Goal: Information Seeking & Learning: Learn about a topic

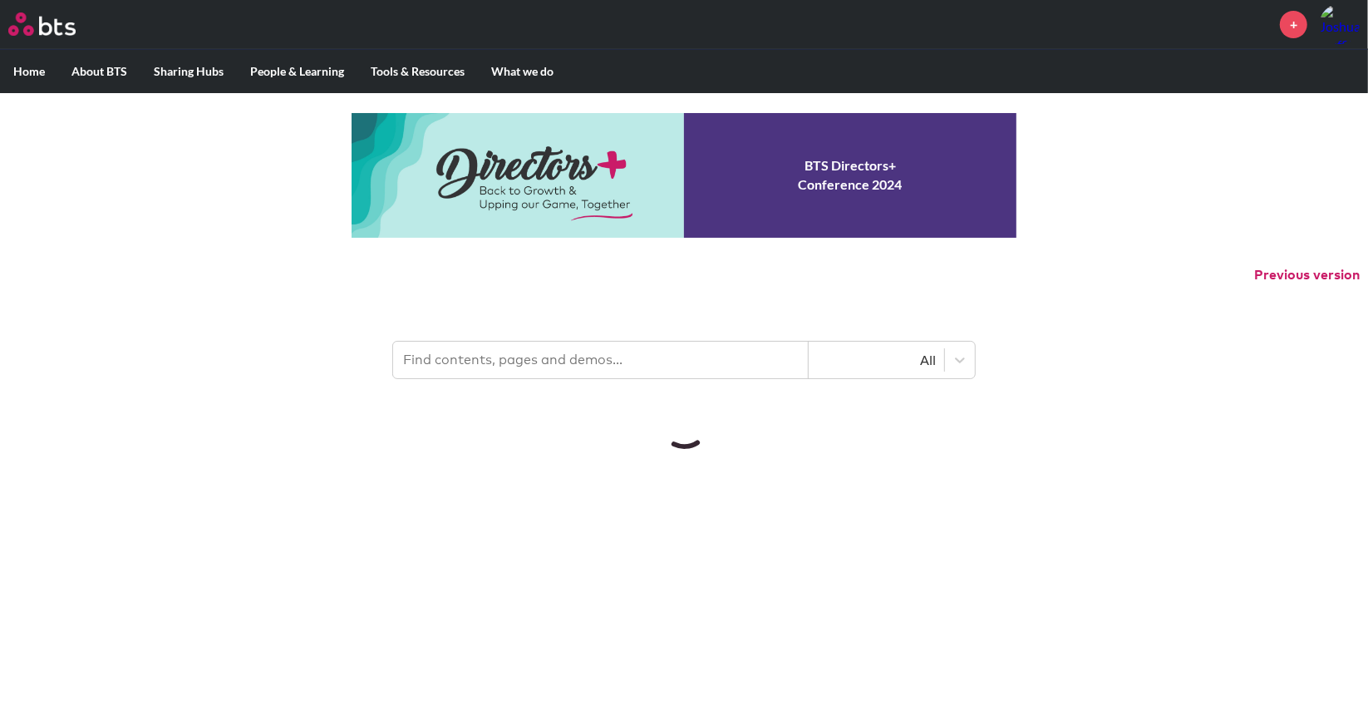
click at [475, 363] on input "text" at bounding box center [601, 360] width 416 height 37
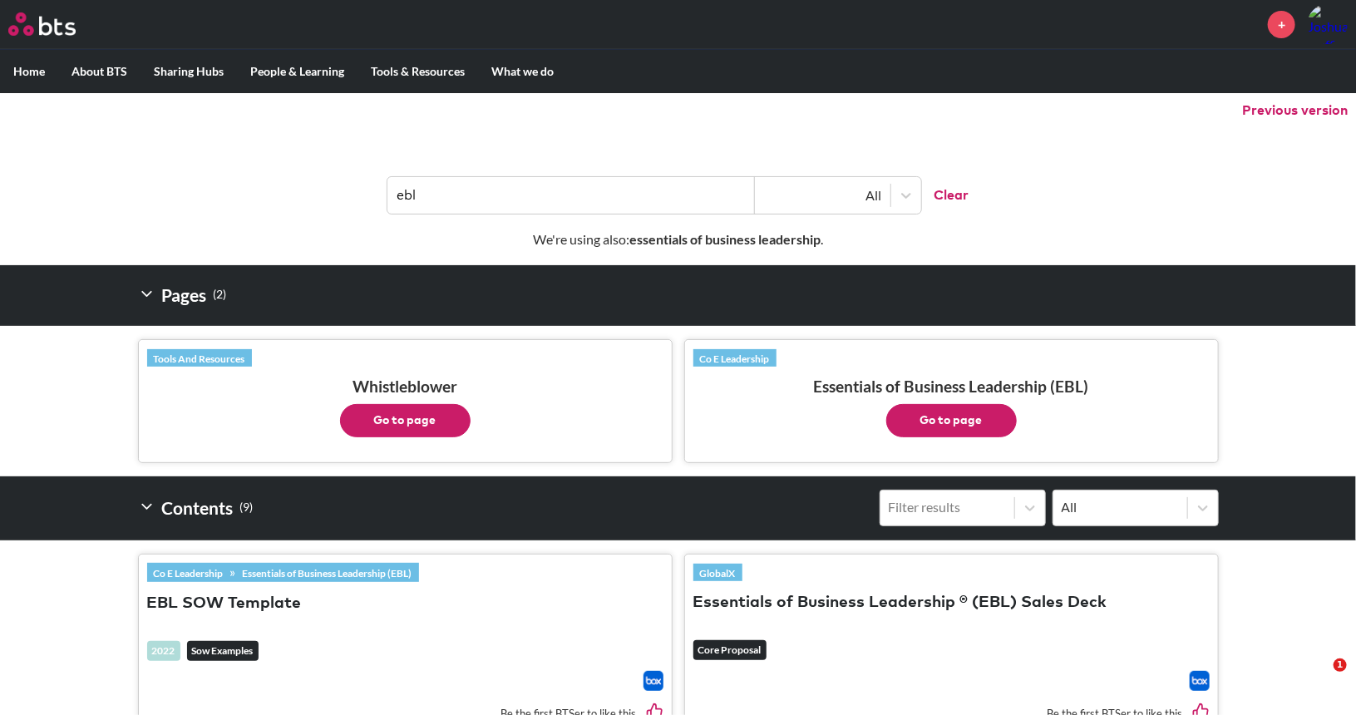
scroll to position [166, 0]
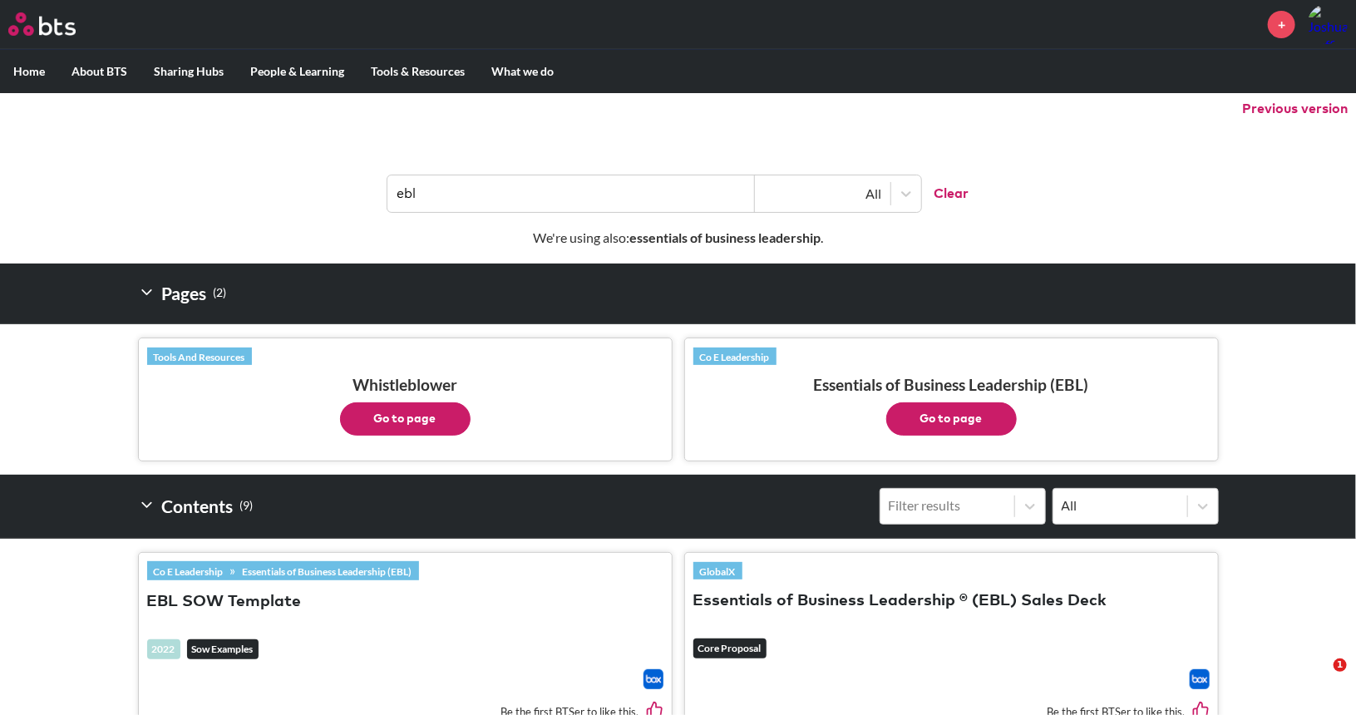
type input "ebl"
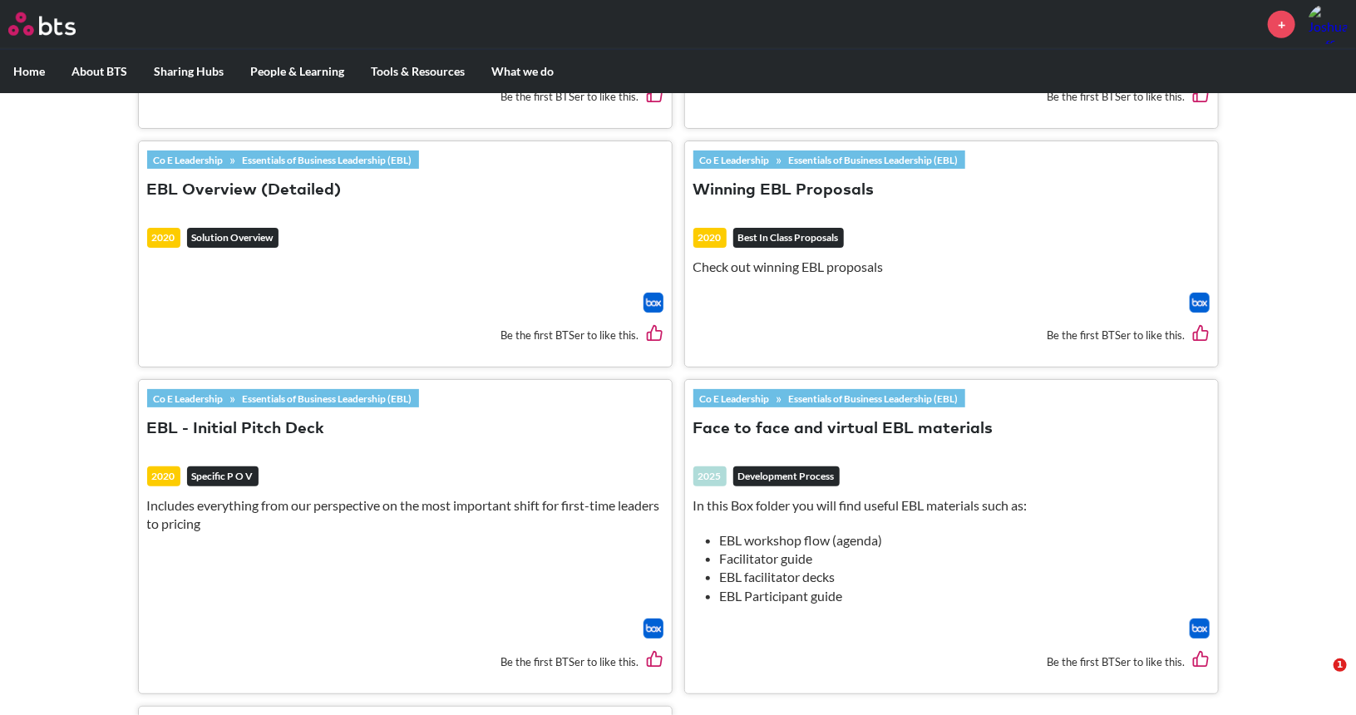
scroll to position [987, 0]
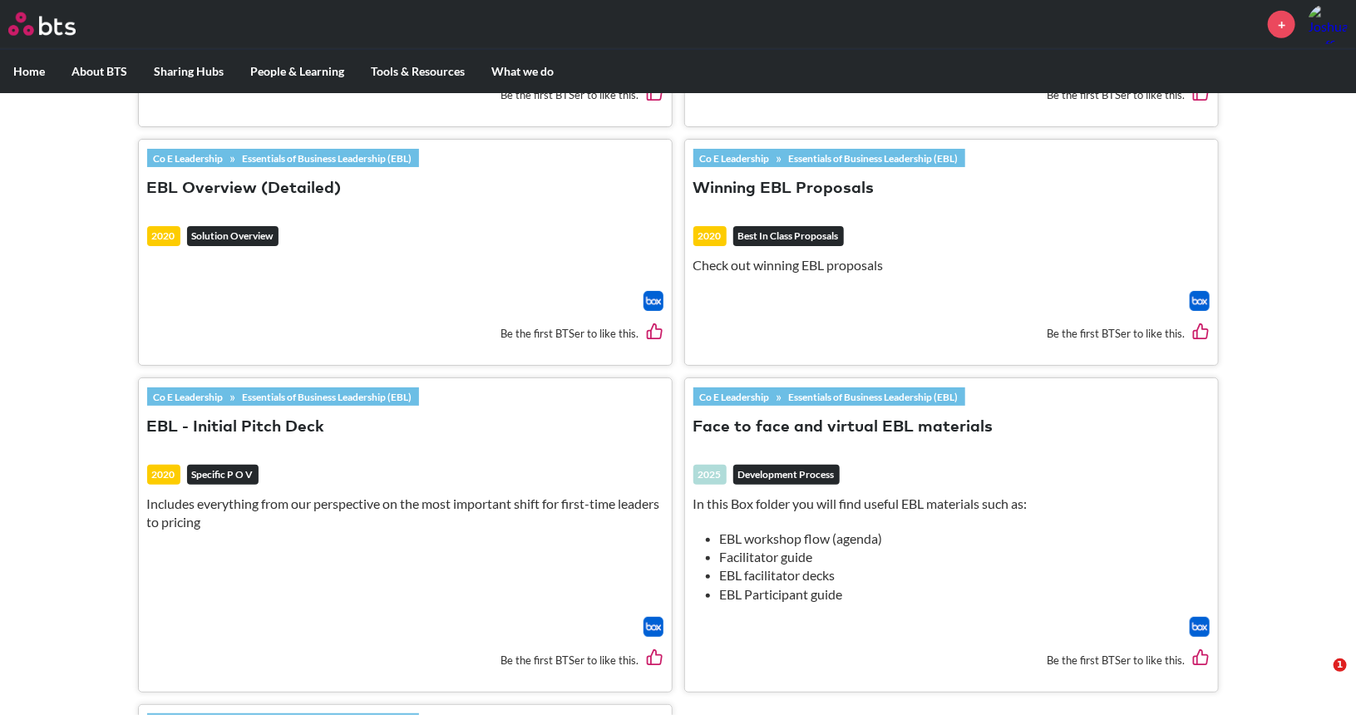
click at [1194, 617] on img at bounding box center [1199, 627] width 20 height 20
click at [1251, 203] on section "Co E Leadership » Essentials of Business Leadership (EBL) EBL SOW Template 2022…" at bounding box center [678, 340] width 1356 height 1244
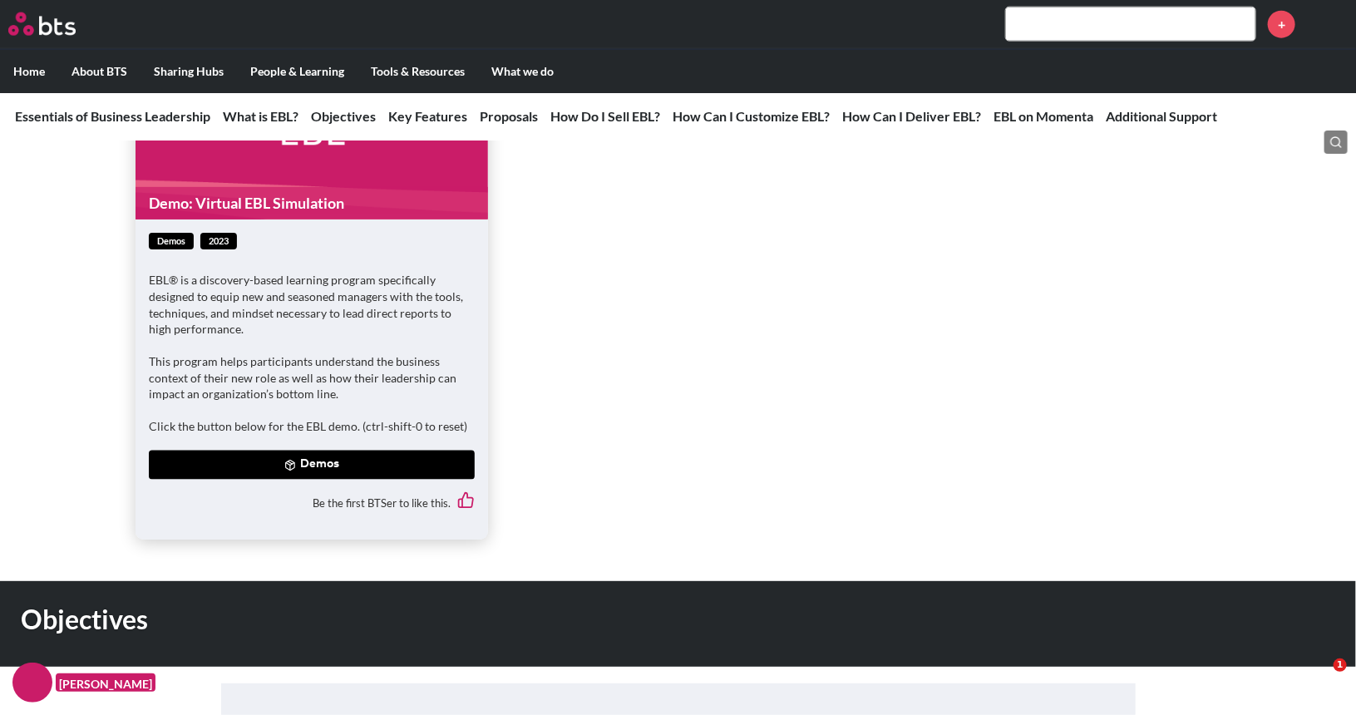
scroll to position [1164, 0]
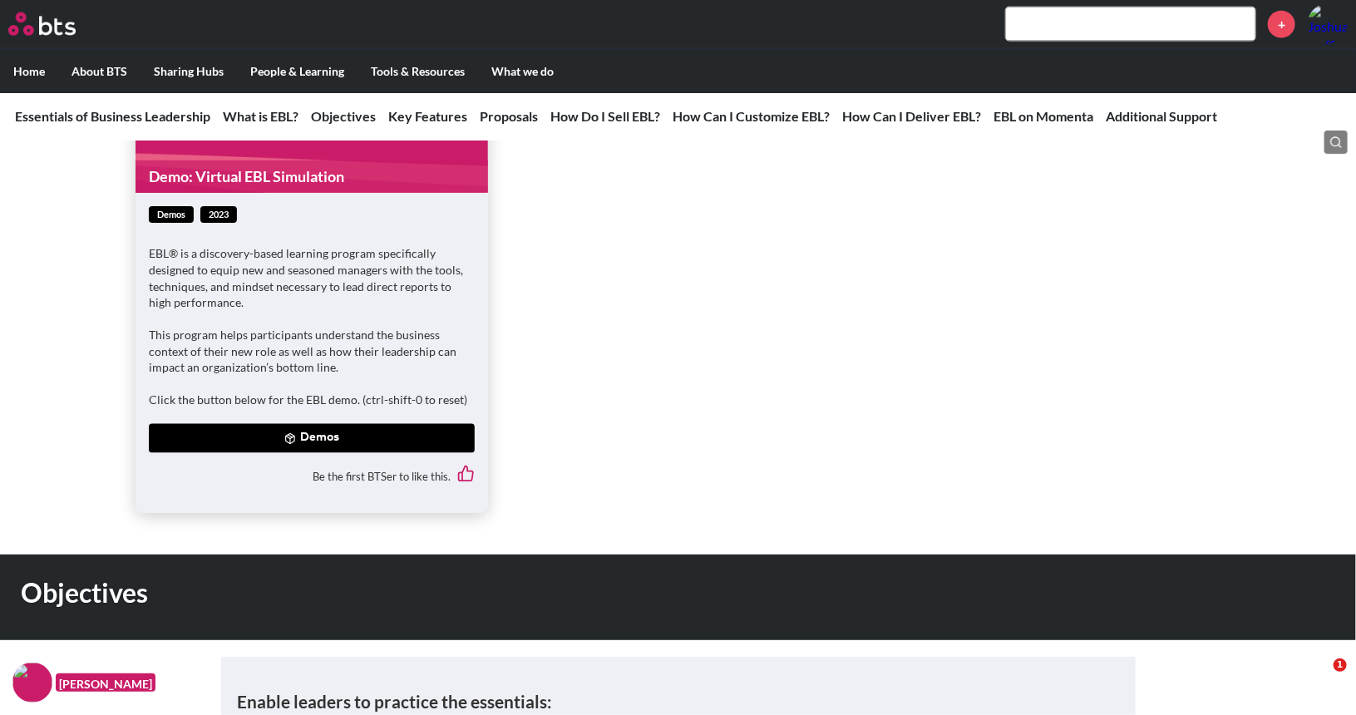
click at [377, 430] on button "Demos" at bounding box center [312, 439] width 326 height 30
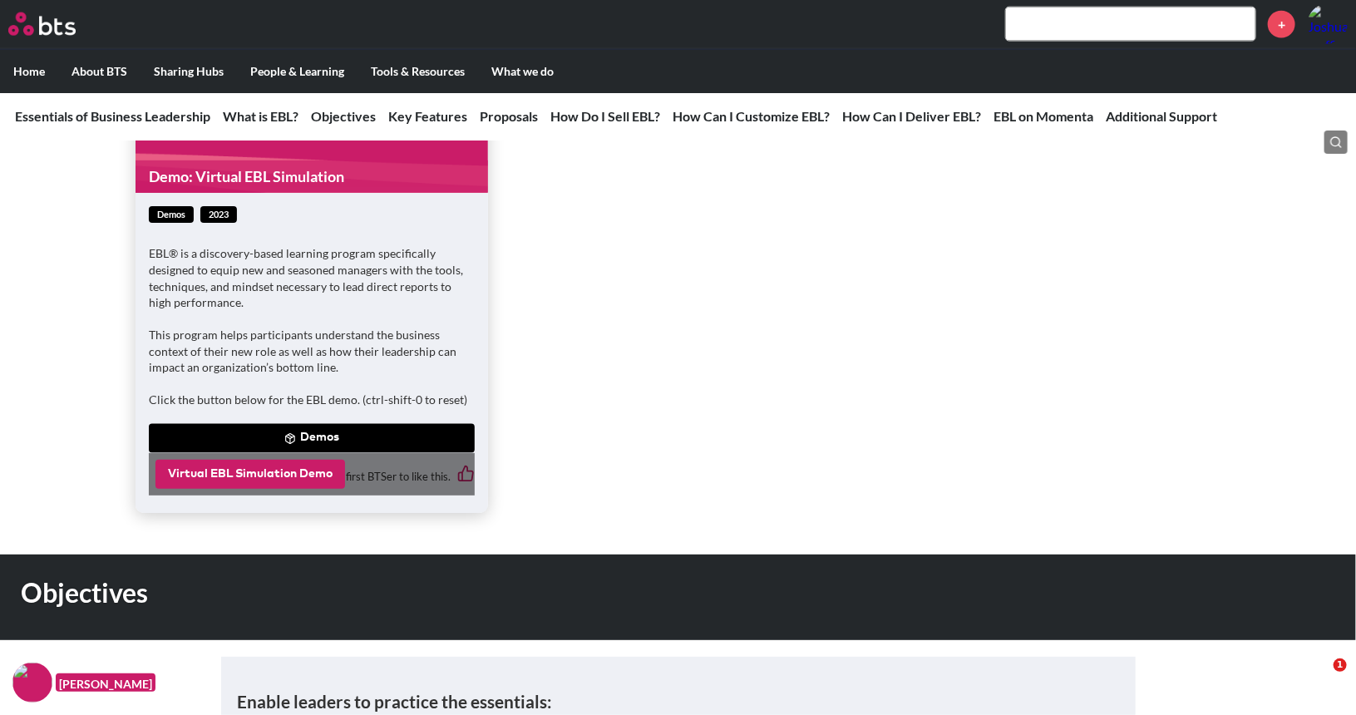
click at [301, 470] on button "Virtual EBL Simulation Demo" at bounding box center [250, 475] width 190 height 30
